Goal: Navigation & Orientation: Understand site structure

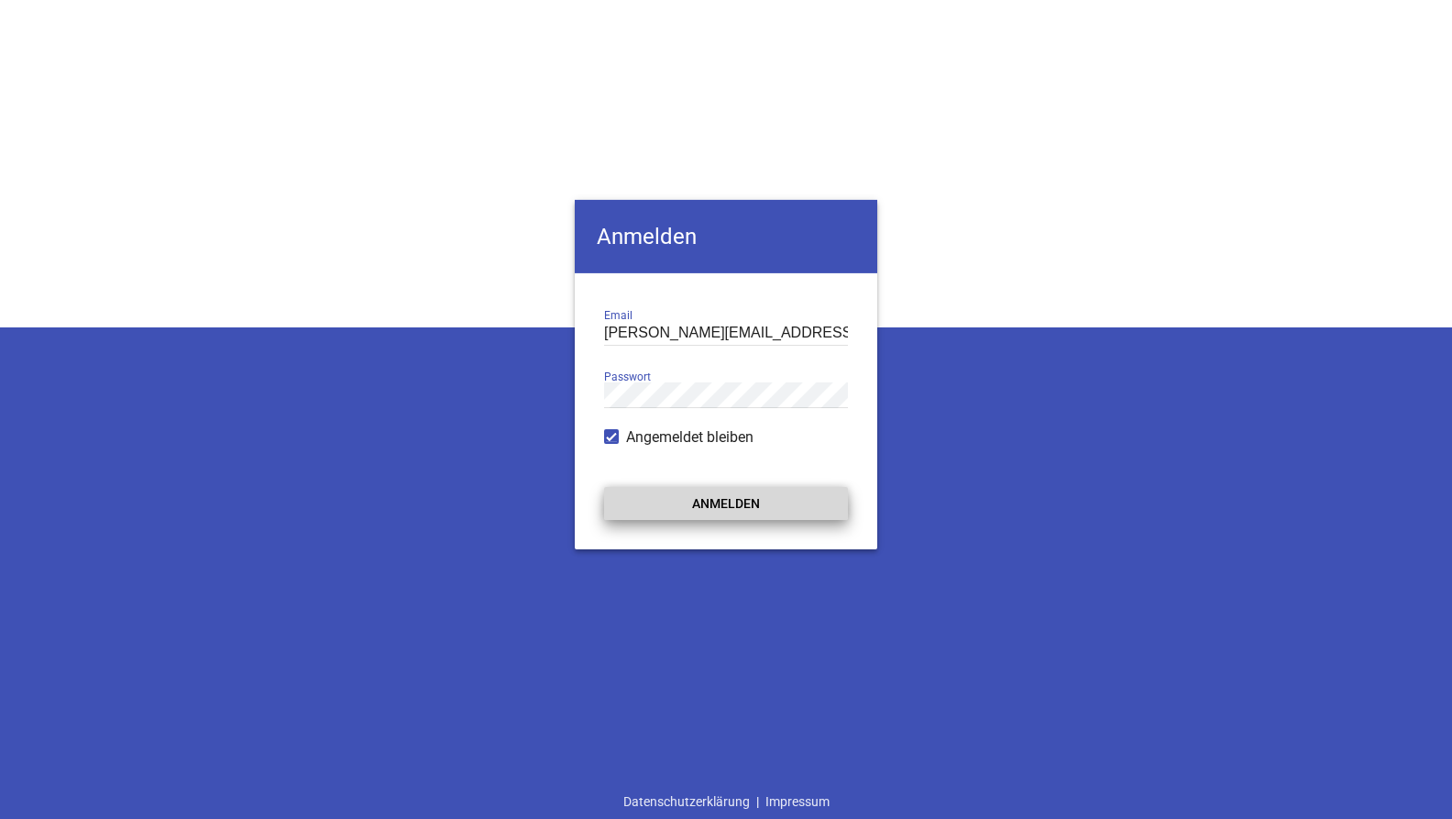
click at [725, 506] on button "Anmelden" at bounding box center [726, 503] width 244 height 33
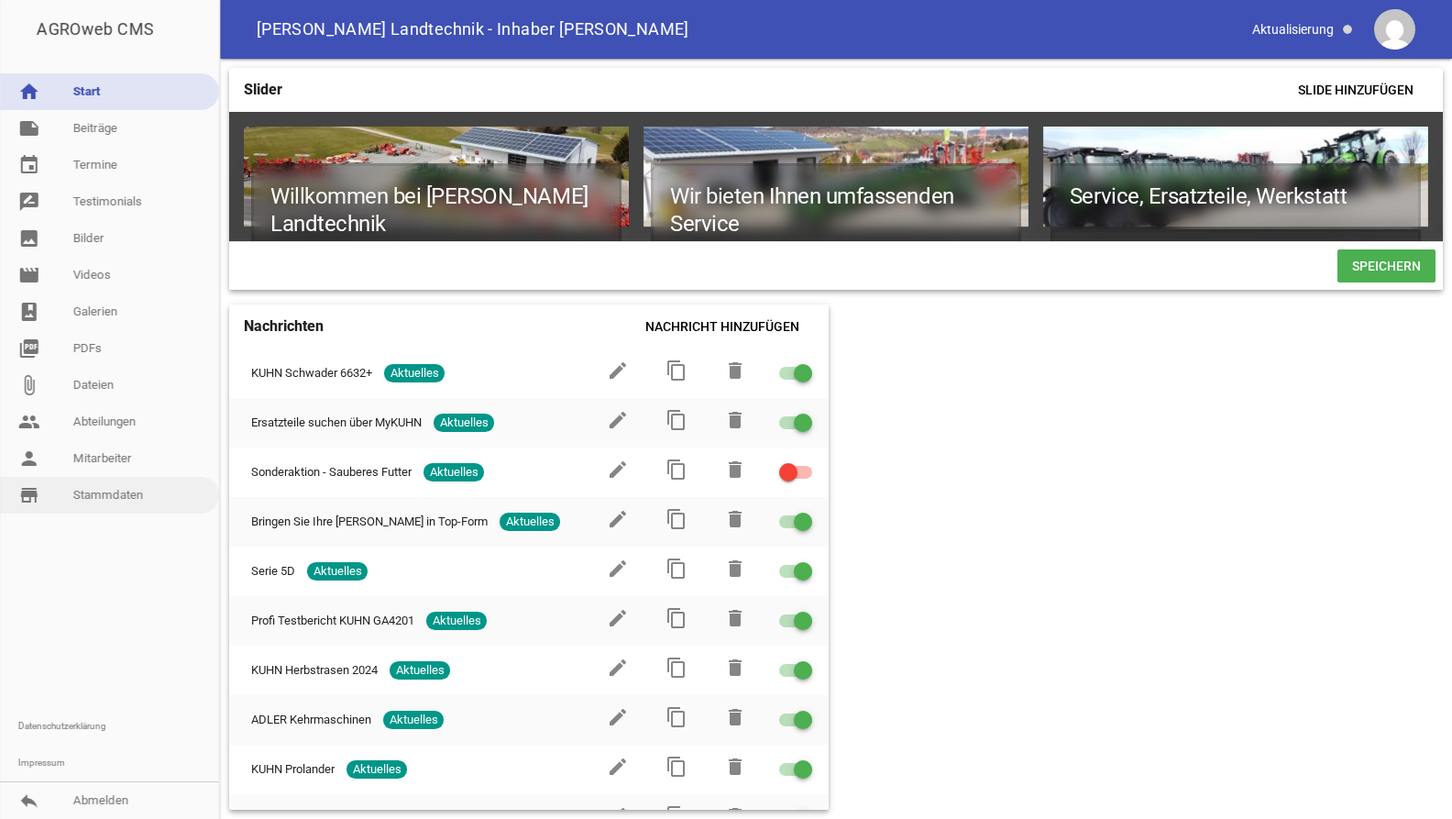
click at [106, 504] on link "store_mall_directory Stammdaten" at bounding box center [109, 495] width 219 height 37
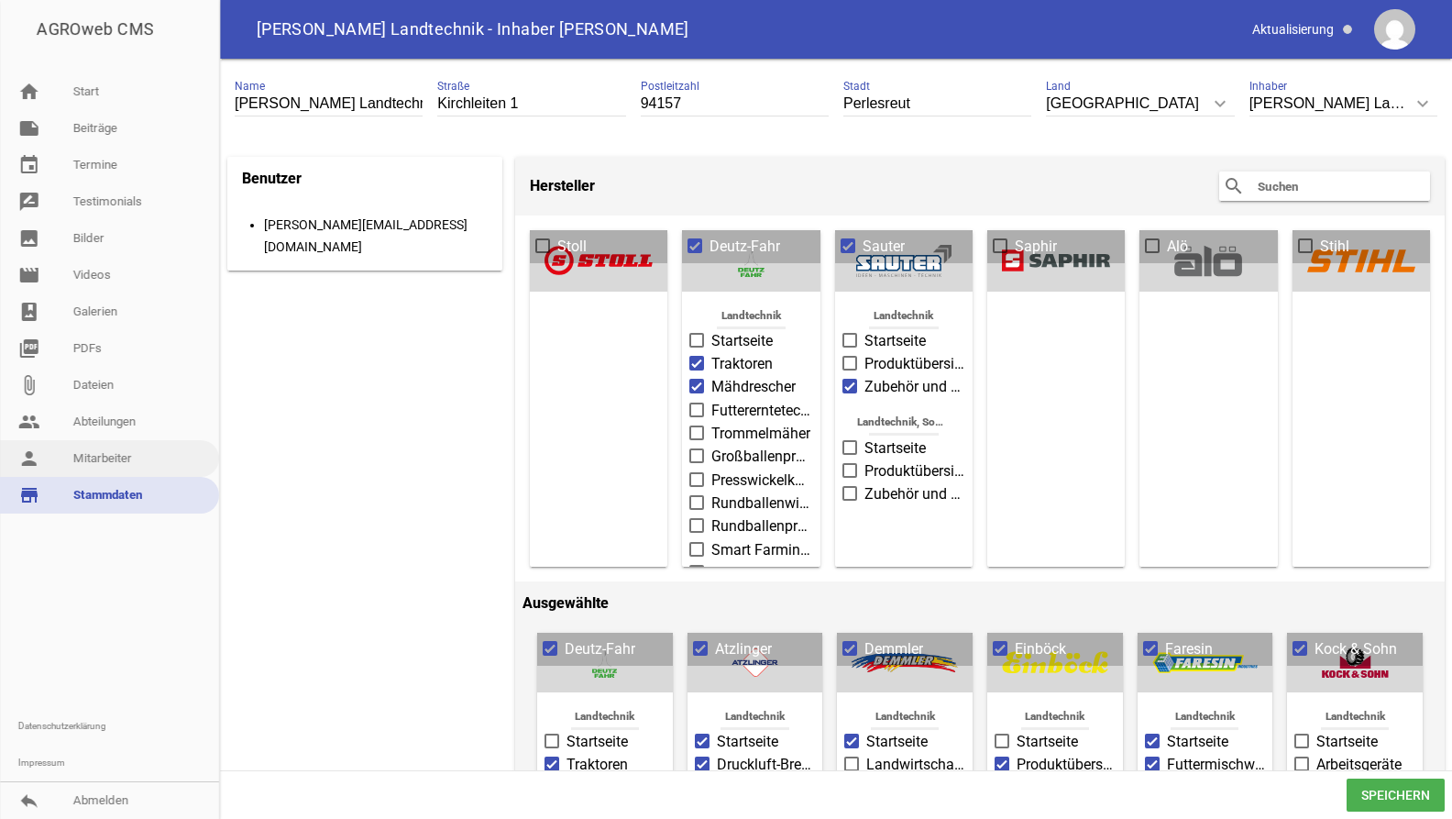
click at [106, 447] on link "person Mitarbeiter" at bounding box center [109, 458] width 219 height 37
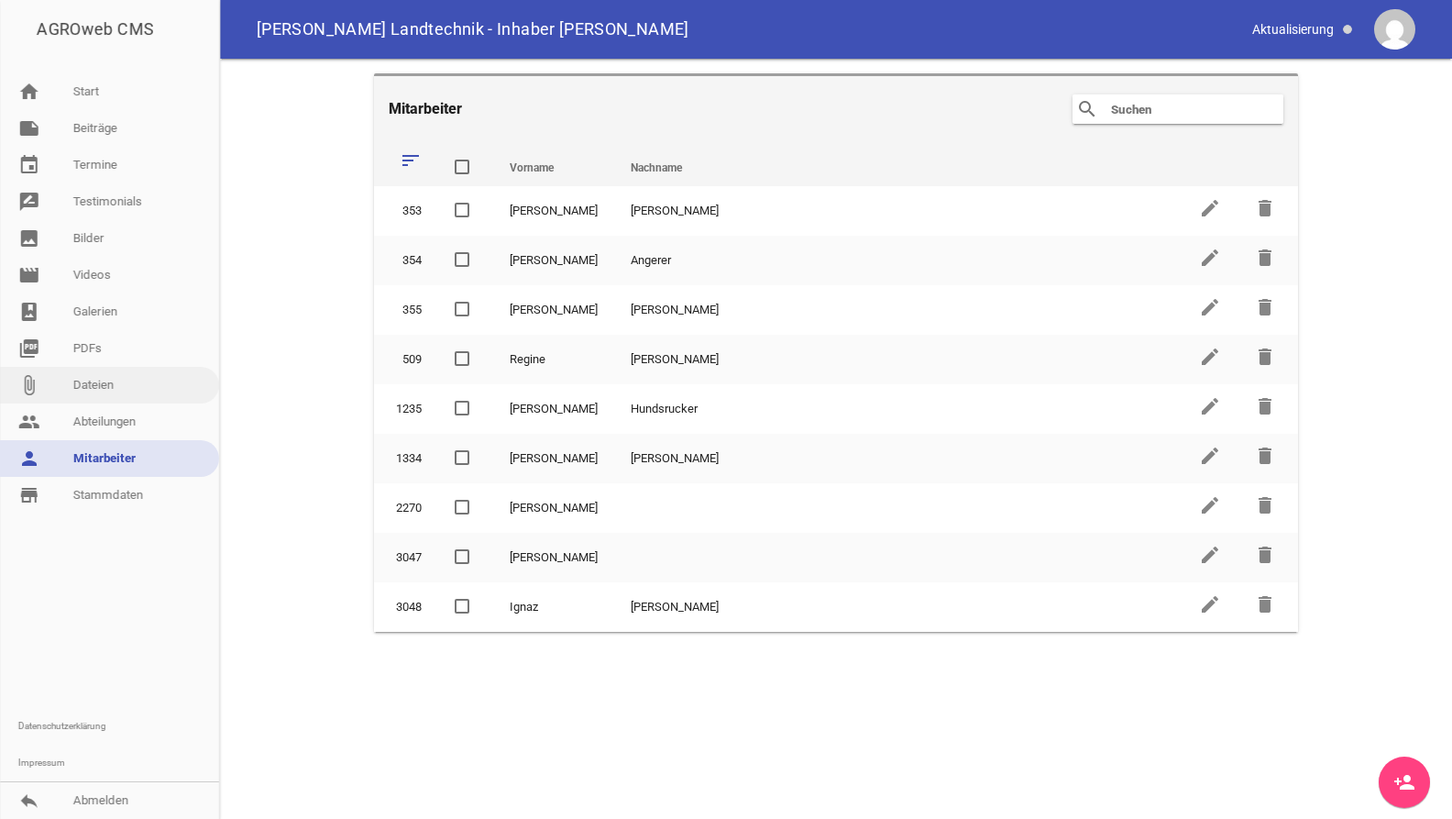
click at [103, 386] on link "attach_file Dateien" at bounding box center [109, 385] width 219 height 37
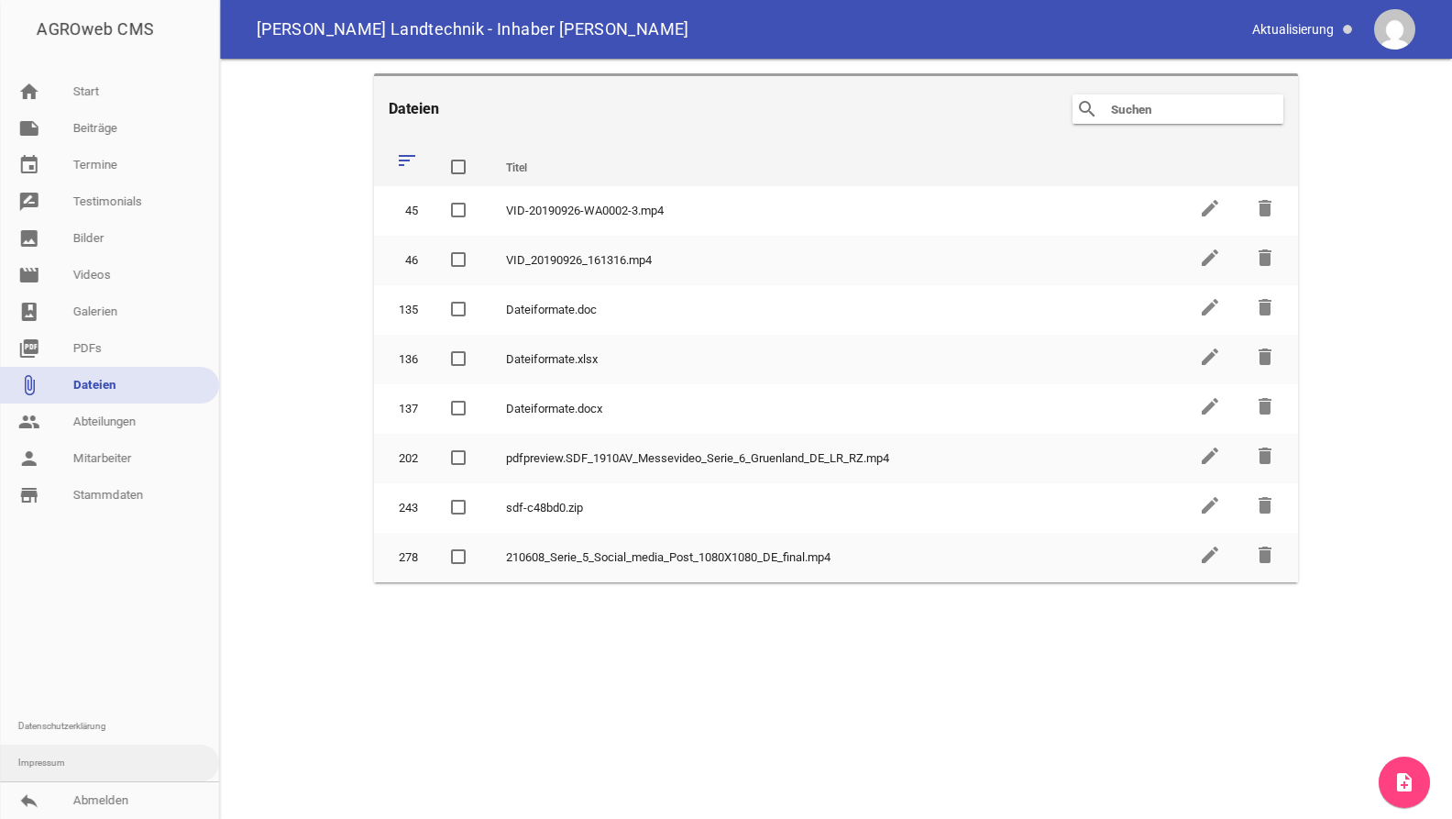
click at [46, 763] on link "Impressum" at bounding box center [109, 762] width 219 height 37
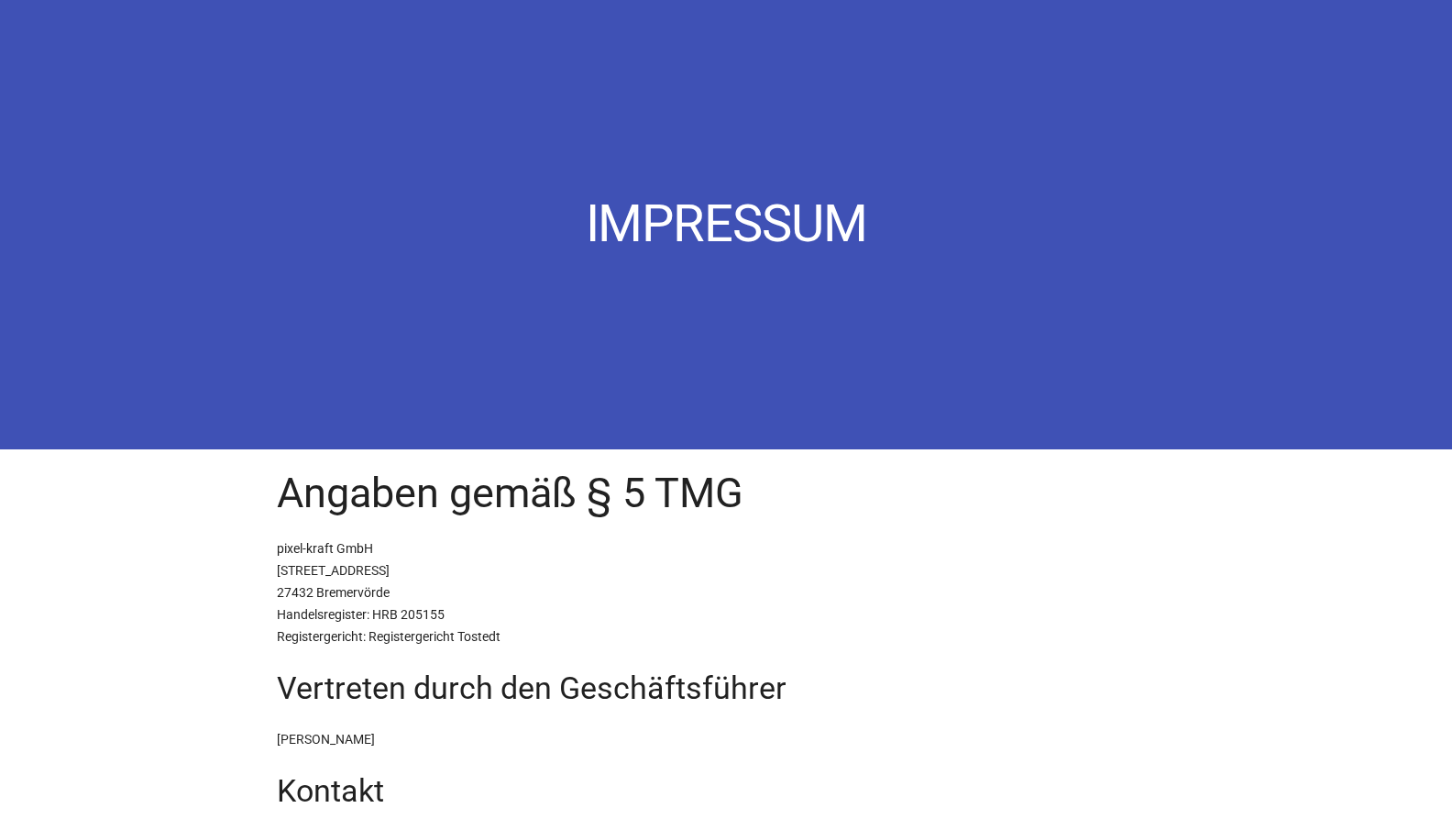
scroll to position [374, 0]
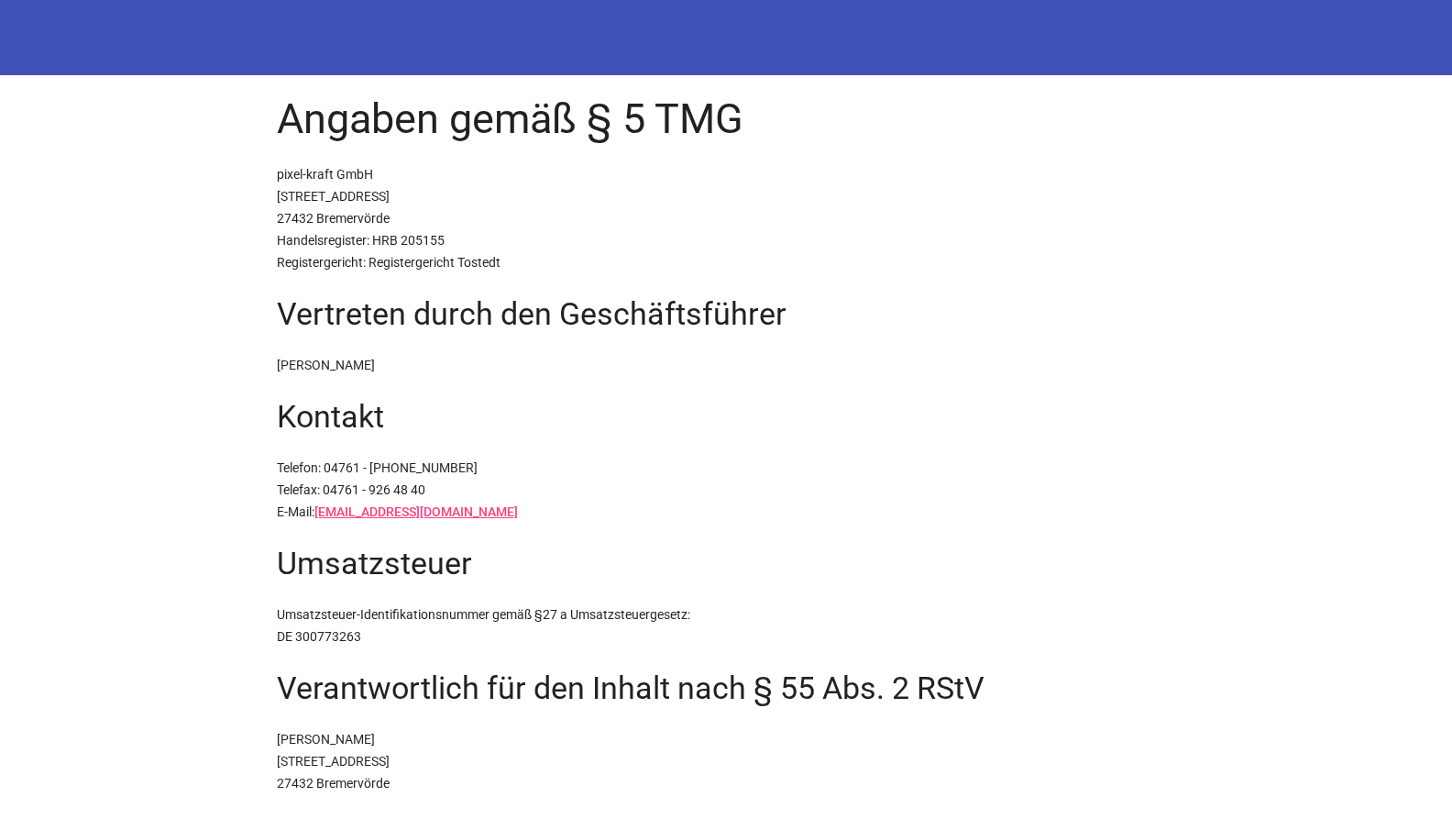
click at [351, 516] on link "[EMAIL_ADDRESS][DOMAIN_NAME]" at bounding box center [416, 511] width 204 height 15
